Goal: Check status

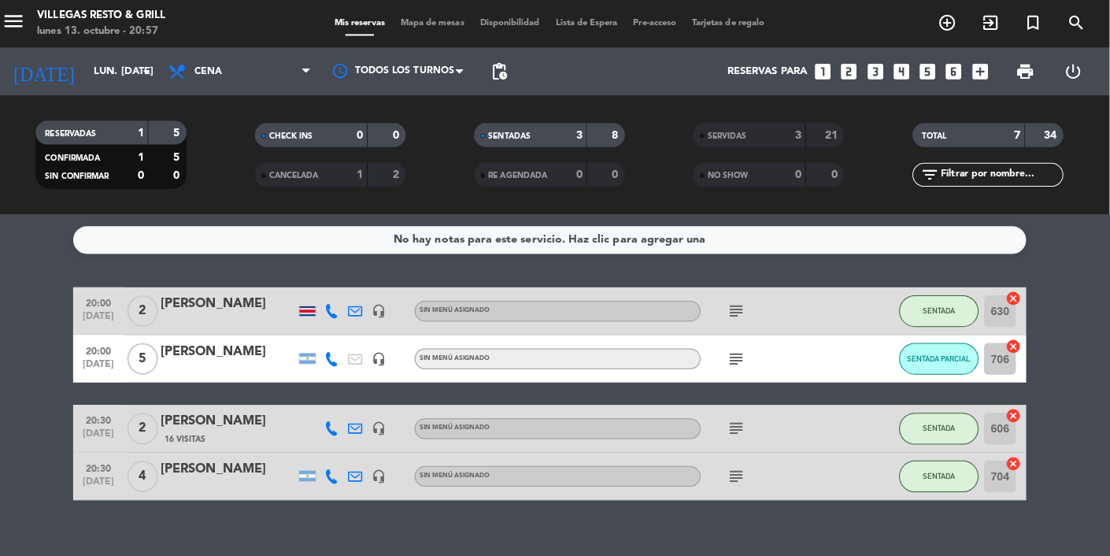
click at [741, 348] on icon "subject" at bounding box center [739, 355] width 19 height 19
click at [747, 352] on icon "subject" at bounding box center [739, 355] width 19 height 19
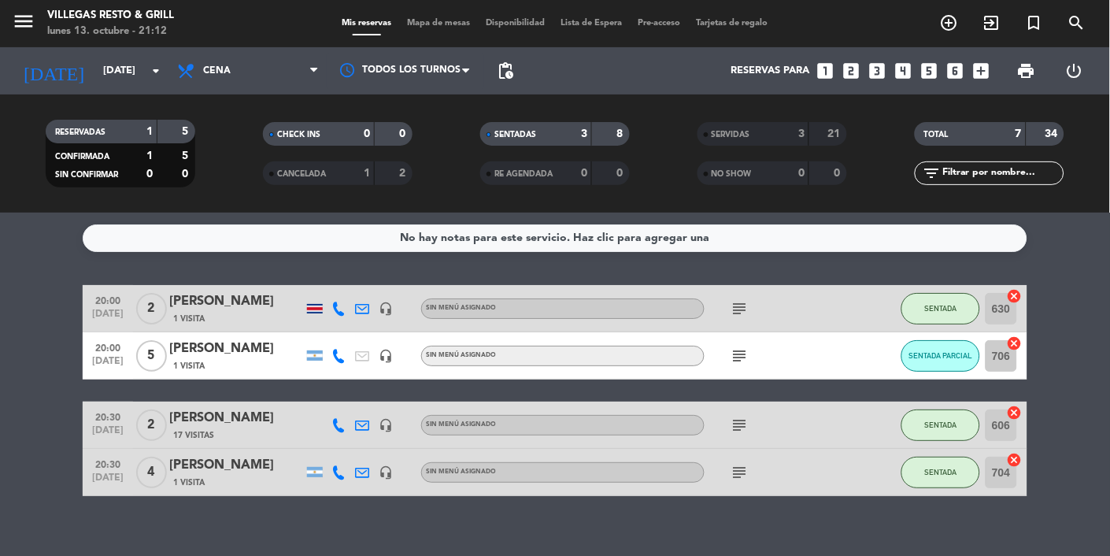
click at [151, 66] on icon "arrow_drop_down" at bounding box center [155, 70] width 19 height 19
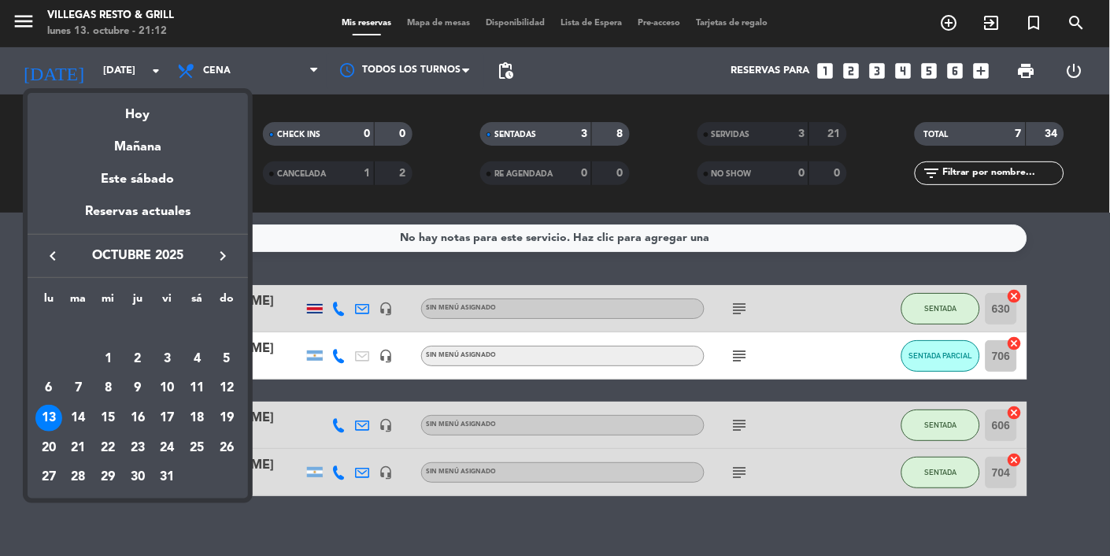
click at [85, 427] on div "14" at bounding box center [78, 417] width 27 height 27
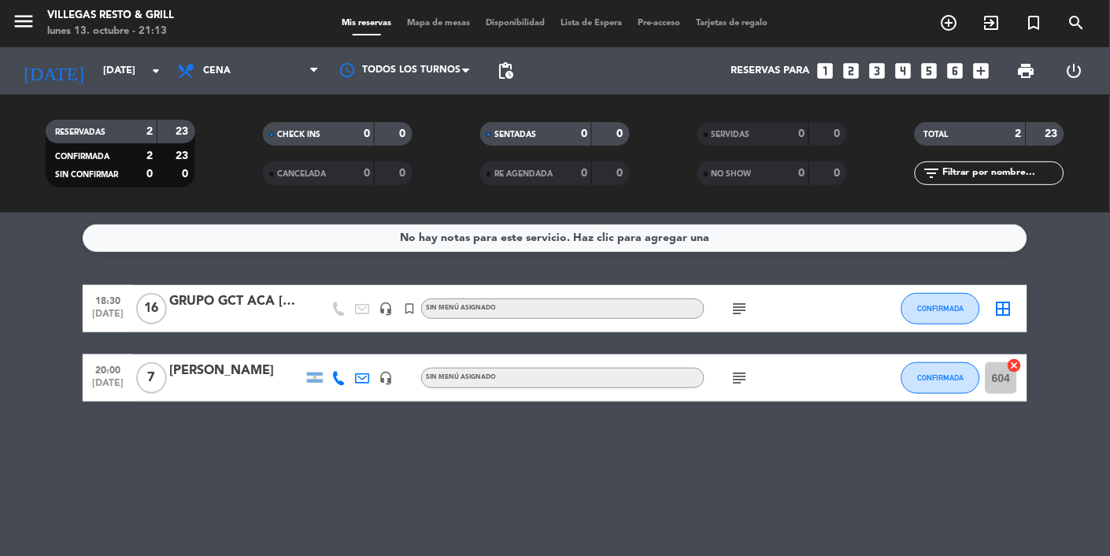
click at [733, 304] on icon "subject" at bounding box center [739, 308] width 19 height 19
click at [742, 301] on icon "subject" at bounding box center [739, 308] width 19 height 19
click at [741, 371] on icon "subject" at bounding box center [739, 377] width 19 height 19
click at [747, 368] on icon "subject" at bounding box center [739, 377] width 19 height 19
click at [158, 66] on icon "arrow_drop_down" at bounding box center [155, 70] width 19 height 19
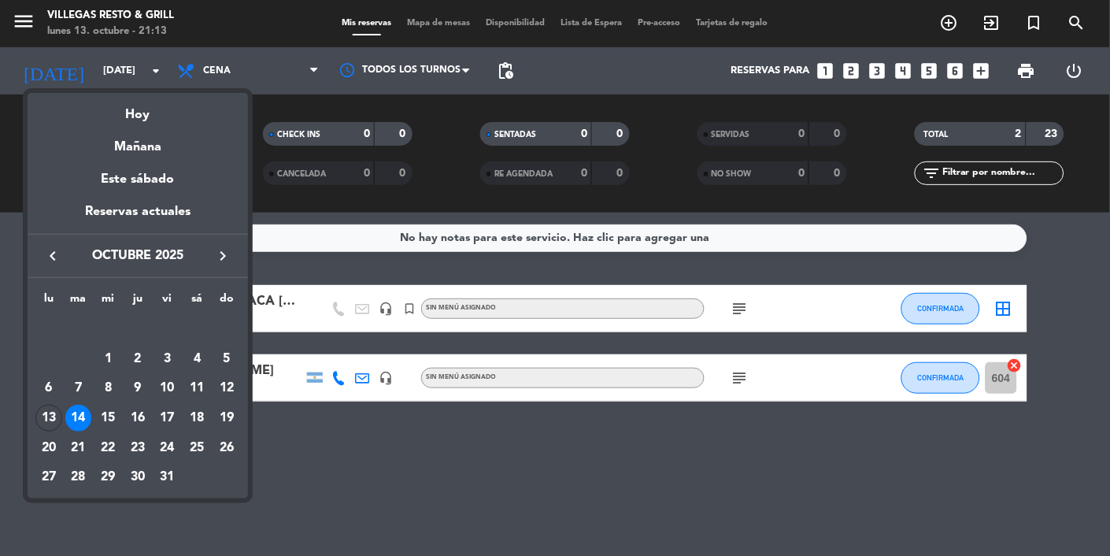
click at [111, 420] on div "15" at bounding box center [107, 417] width 27 height 27
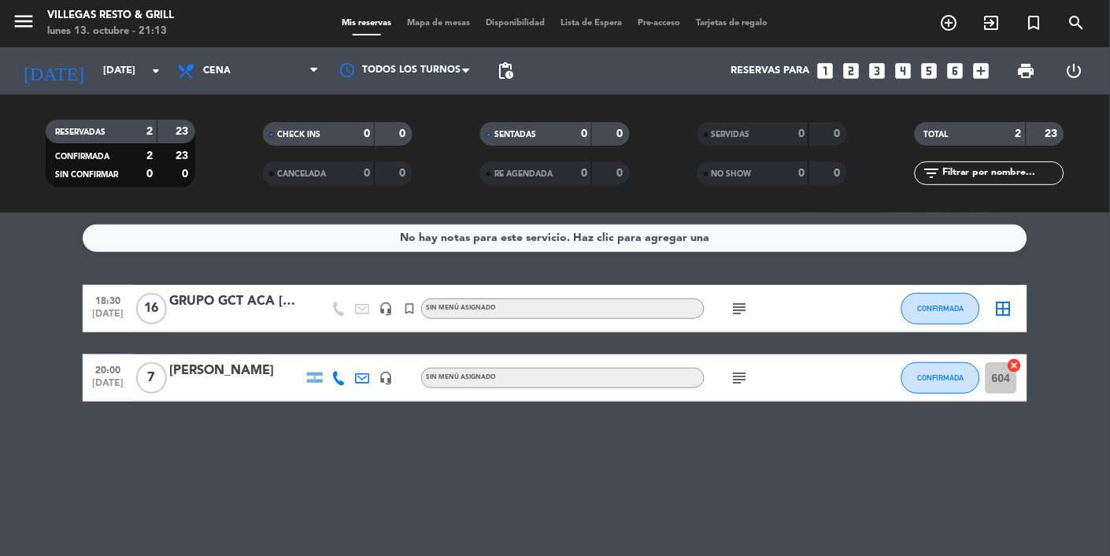
type input "mié. 15 oct."
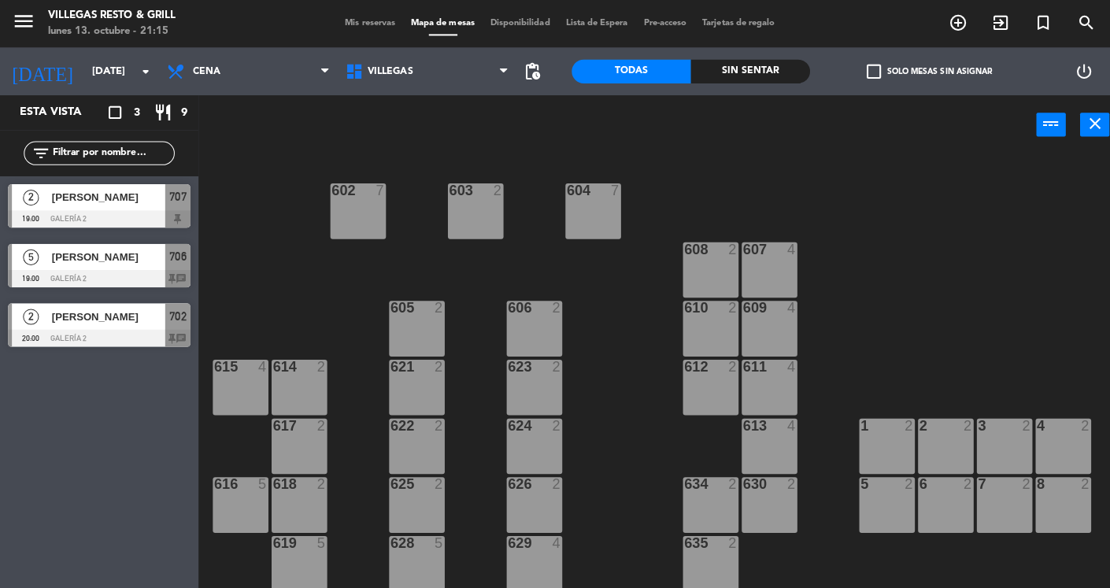
click at [142, 57] on input "mié. 15 oct." at bounding box center [150, 71] width 135 height 28
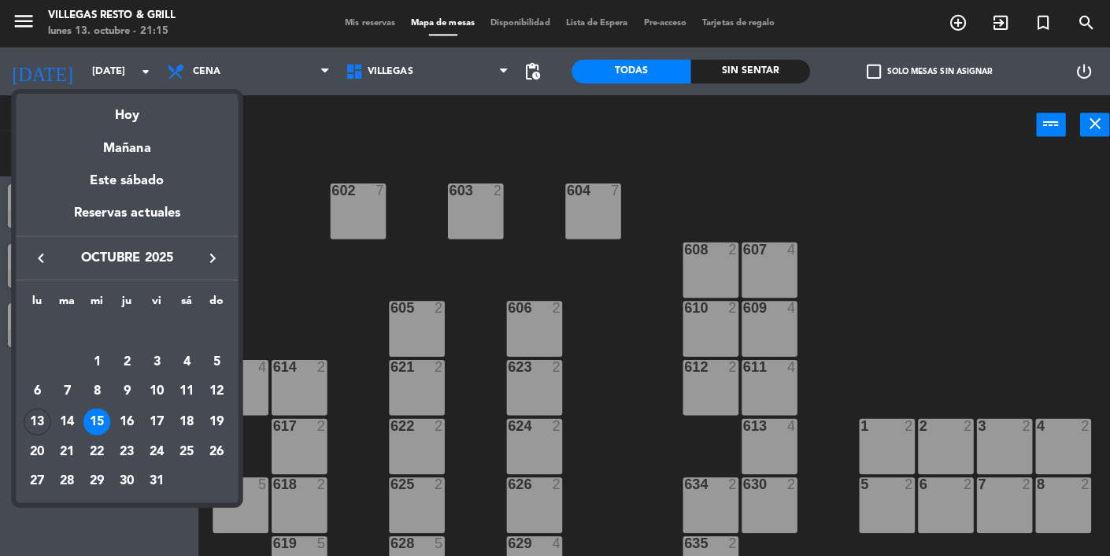
click at [157, 418] on div "17" at bounding box center [155, 417] width 27 height 27
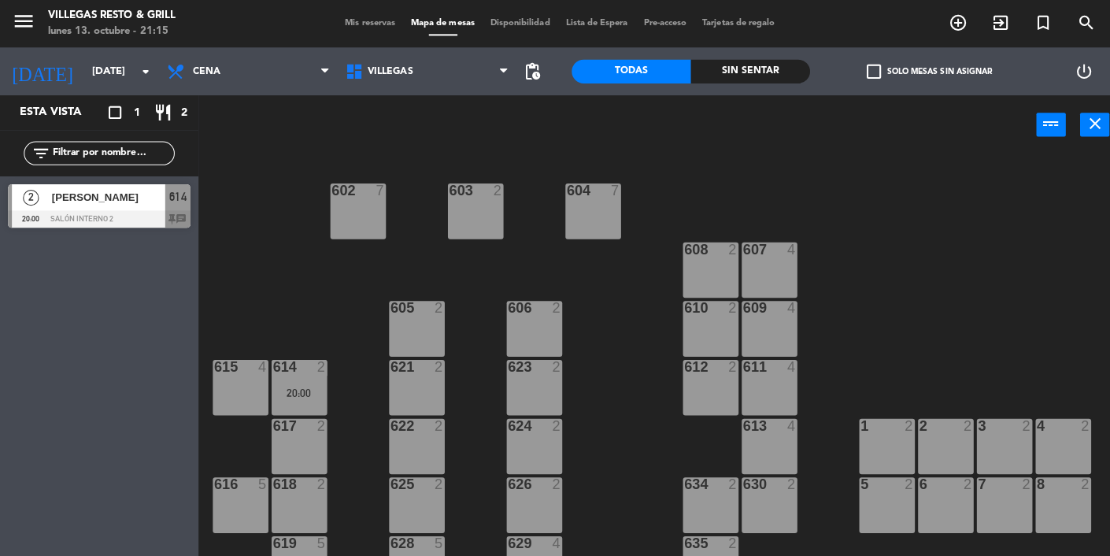
click at [135, 72] on icon "arrow_drop_down" at bounding box center [144, 70] width 19 height 19
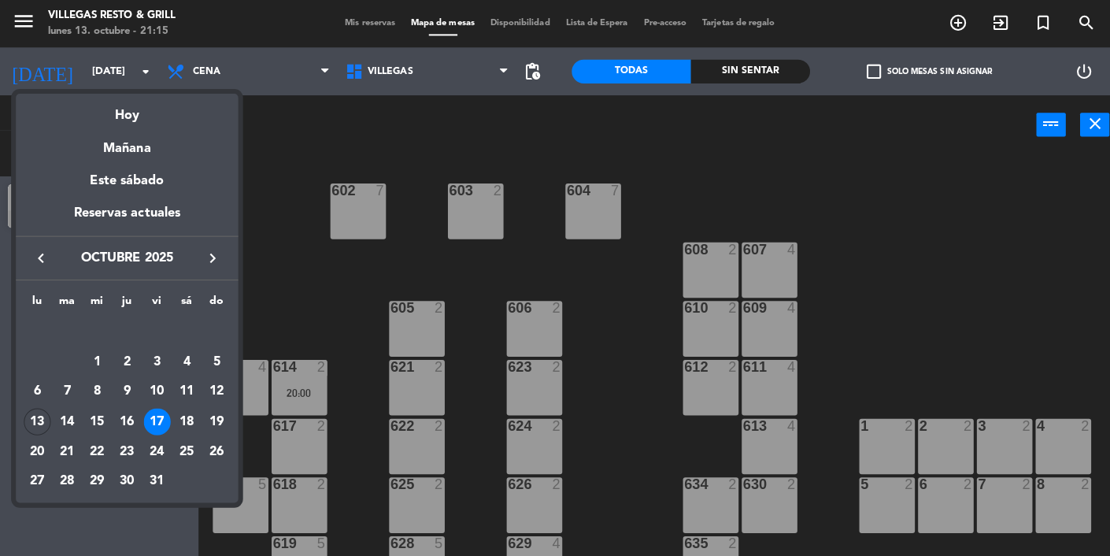
click at [129, 419] on div "16" at bounding box center [126, 417] width 27 height 27
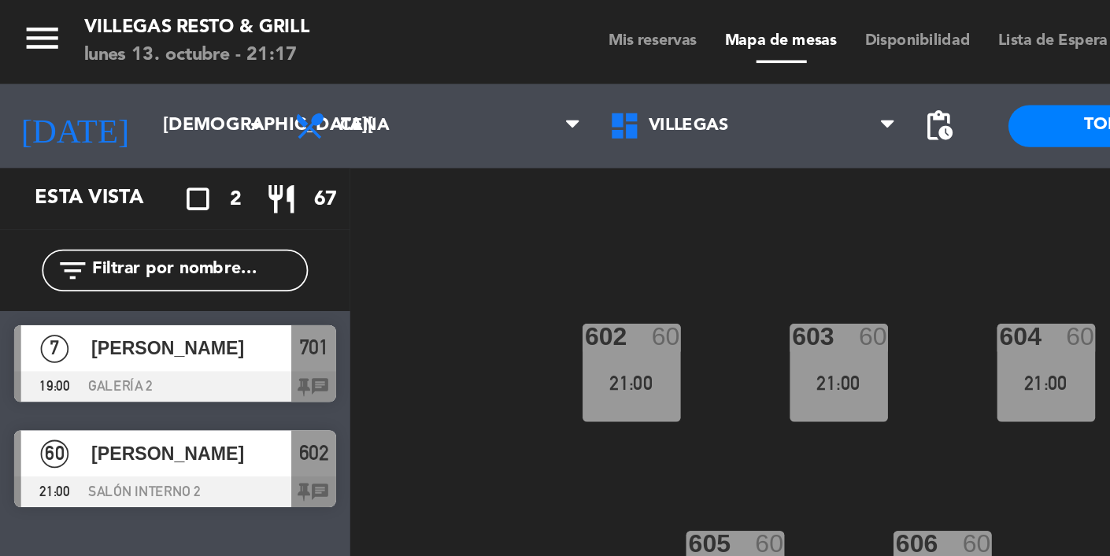
click at [148, 72] on icon "arrow_drop_down" at bounding box center [144, 70] width 19 height 19
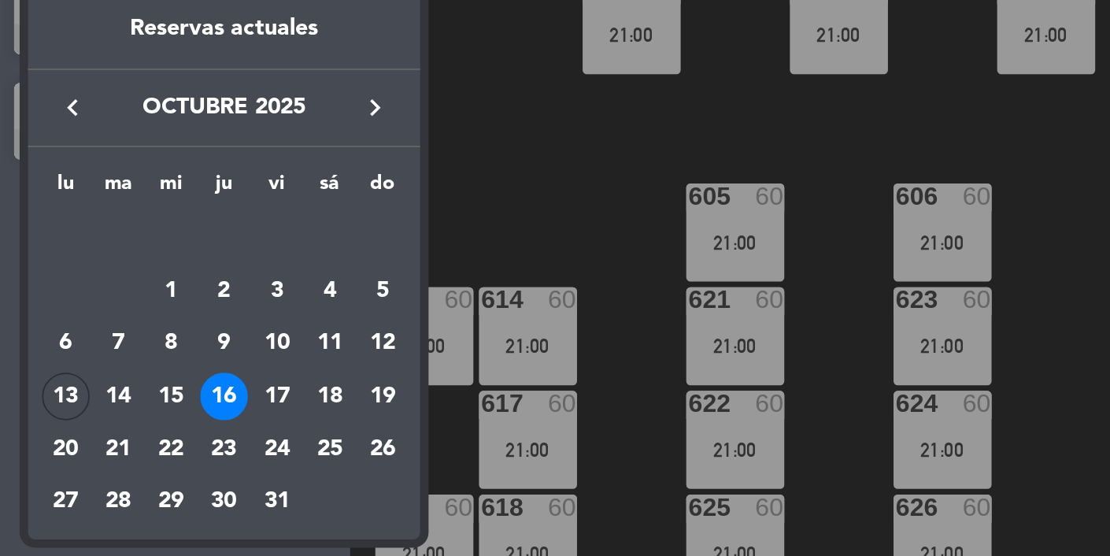
click at [157, 419] on div "17" at bounding box center [155, 417] width 27 height 27
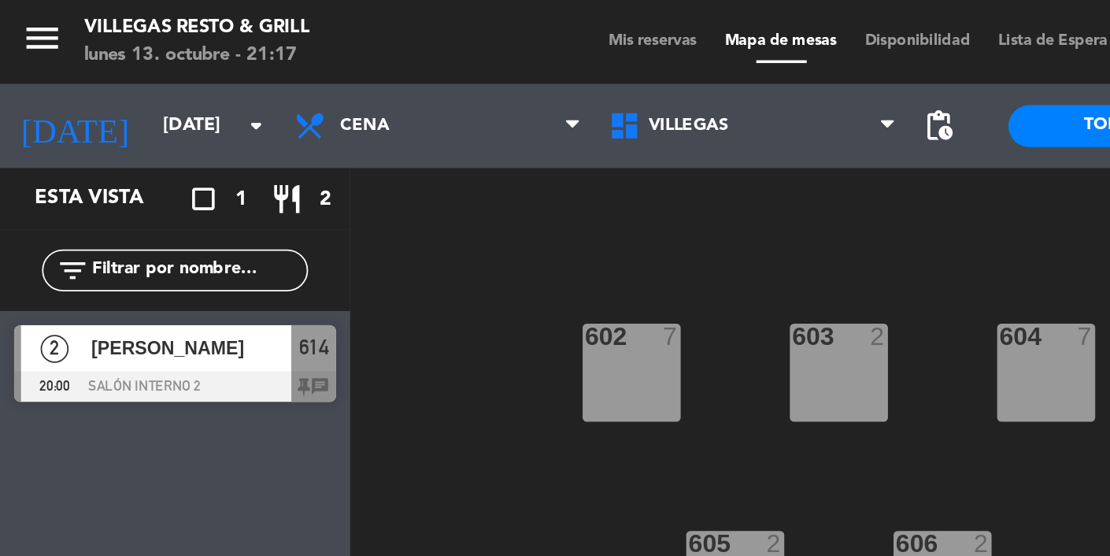
click at [140, 76] on icon "arrow_drop_down" at bounding box center [144, 70] width 19 height 19
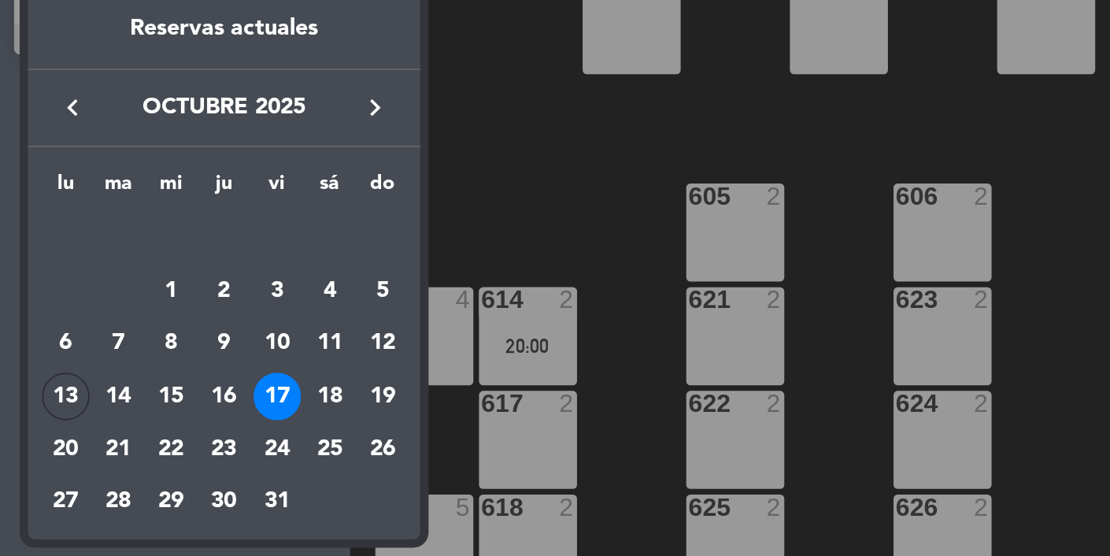
click at [35, 420] on div "13" at bounding box center [37, 417] width 27 height 27
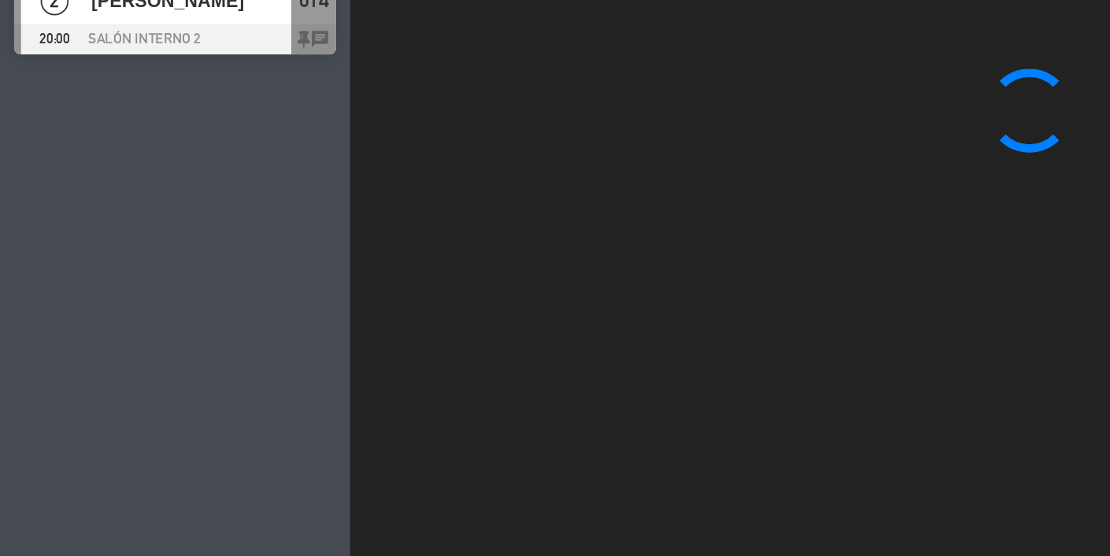
type input "lun. [DATE]"
